Goal: Task Accomplishment & Management: Use online tool/utility

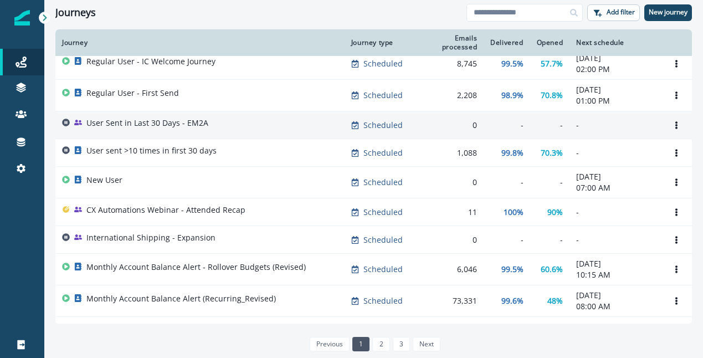
scroll to position [42, 0]
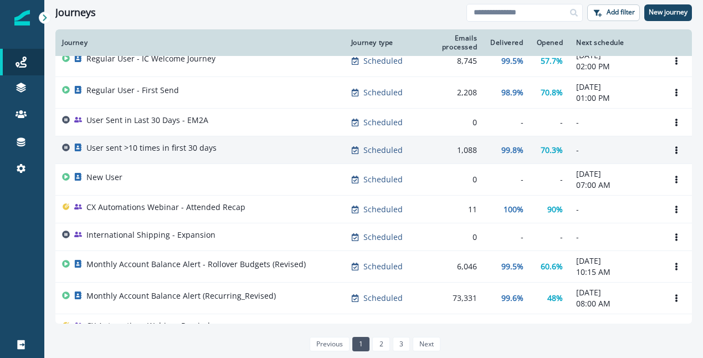
click at [140, 150] on p "User sent >10 times in first 30 days" at bounding box center [151, 147] width 130 height 11
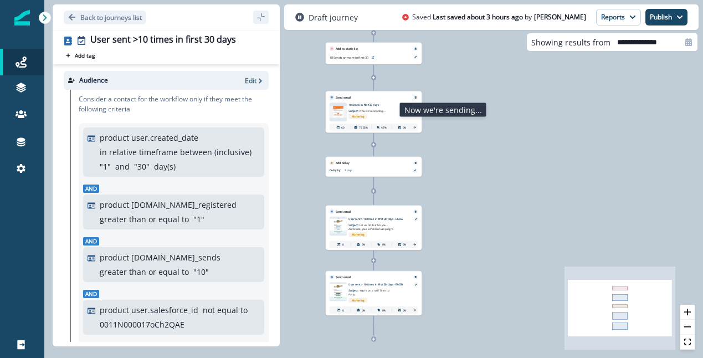
click at [387, 109] on p "Subject: Now we're sending..." at bounding box center [371, 109] width 47 height 6
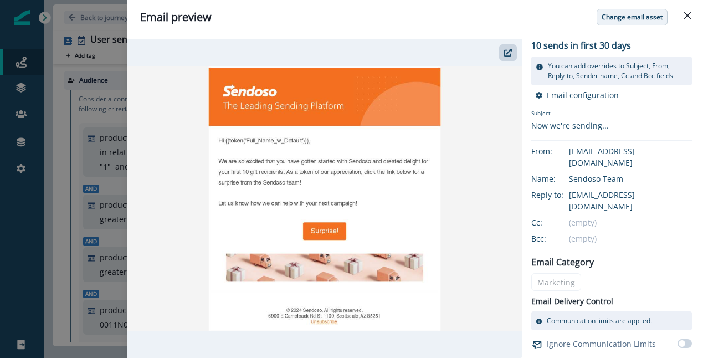
click at [626, 18] on p "Change email asset" at bounding box center [631, 17] width 61 height 8
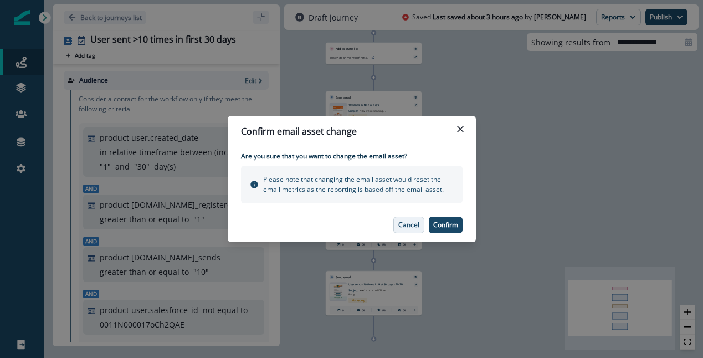
click at [415, 222] on p "Cancel" at bounding box center [408, 225] width 21 height 8
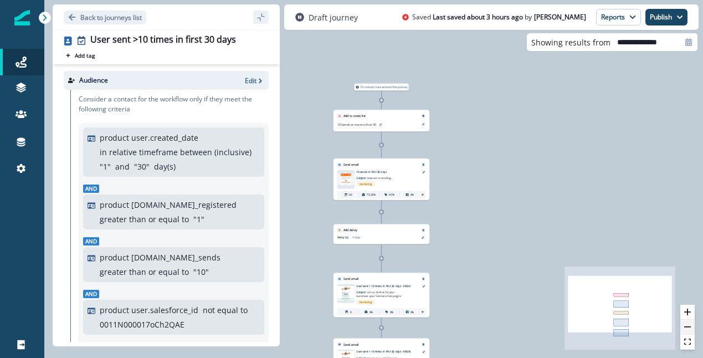
click at [687, 323] on button "zoom out" at bounding box center [687, 327] width 14 height 15
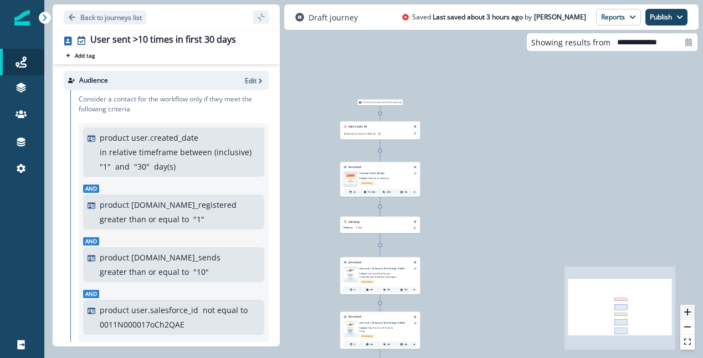
click at [686, 311] on icon "zoom in" at bounding box center [687, 311] width 7 height 7
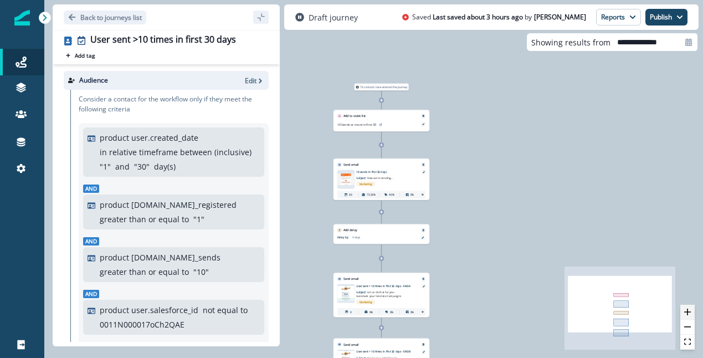
click at [686, 310] on icon "zoom in" at bounding box center [687, 311] width 7 height 7
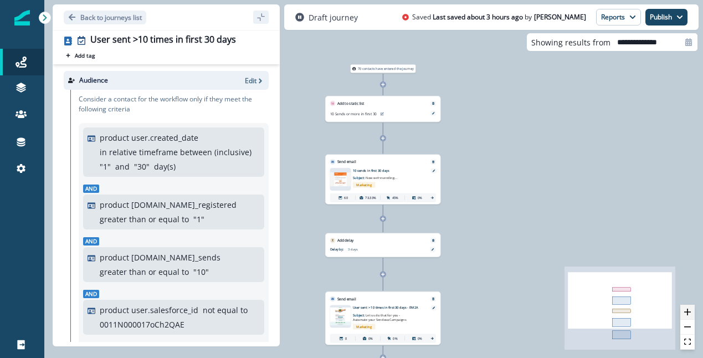
click at [686, 310] on icon "zoom in" at bounding box center [687, 311] width 7 height 7
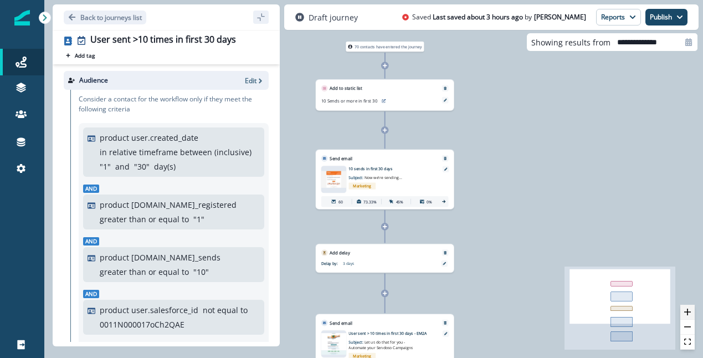
click at [686, 310] on icon "zoom in" at bounding box center [687, 311] width 7 height 7
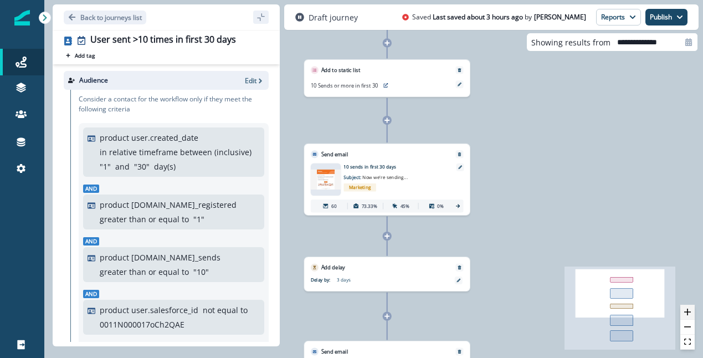
click at [686, 310] on icon "zoom in" at bounding box center [687, 311] width 7 height 7
